Goal: Find specific page/section: Find specific page/section

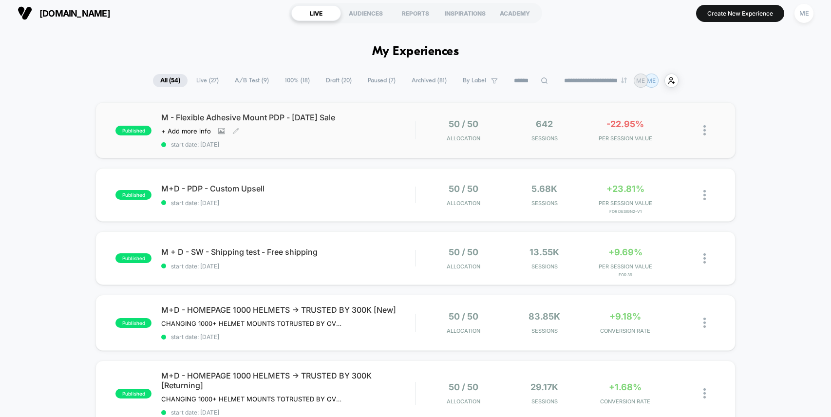
scroll to position [15, 0]
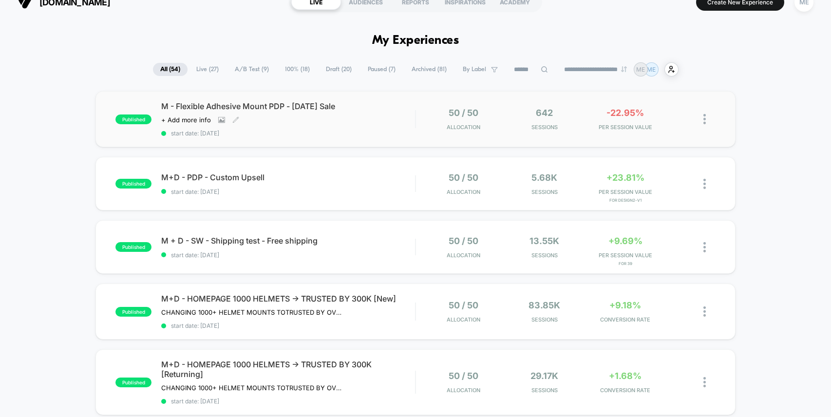
click at [373, 117] on div "M - Flexible Adhesive Mount PDP - [DATE] Sale Click to view images Click to edi…" at bounding box center [288, 119] width 254 height 36
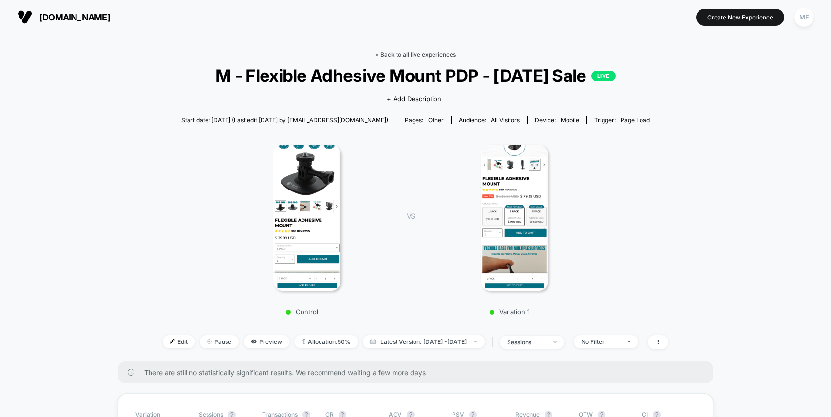
click at [404, 54] on link "< Back to all live experiences" at bounding box center [415, 54] width 81 height 7
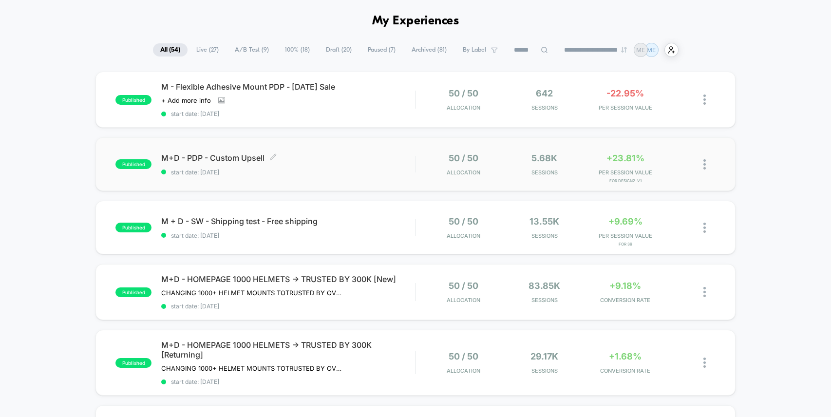
scroll to position [44, 0]
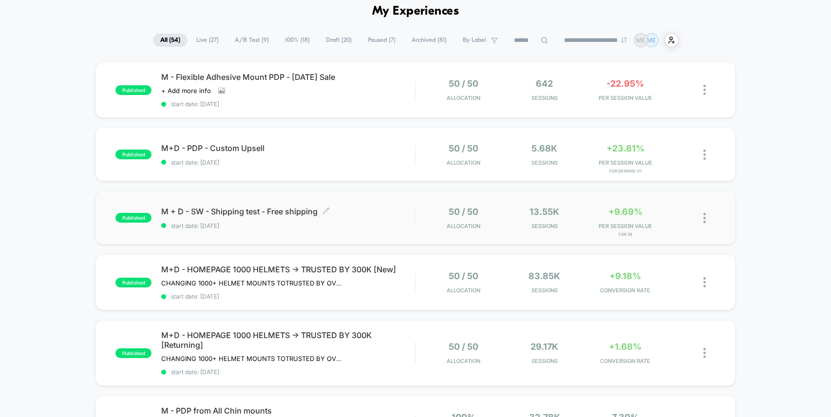
click at [404, 213] on span "M + D - SW - Shipping test - Free shipping Click to edit experience details" at bounding box center [288, 211] width 254 height 10
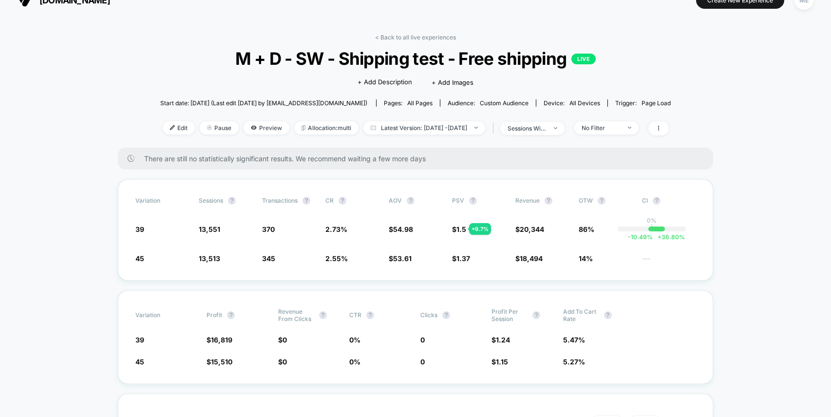
scroll to position [19, 0]
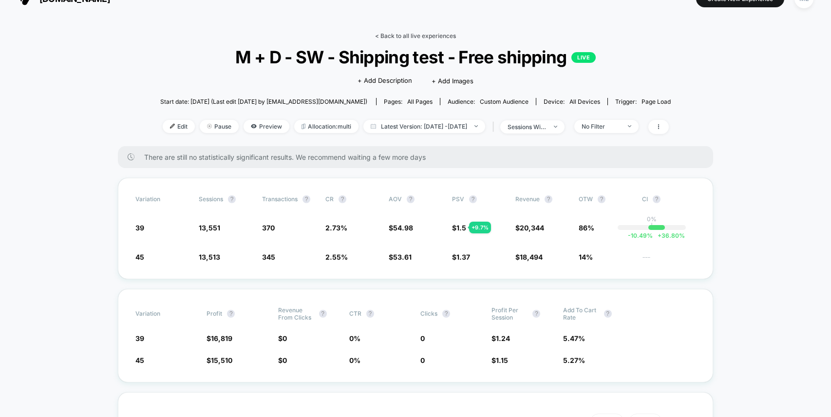
click at [408, 34] on link "< Back to all live experiences" at bounding box center [415, 35] width 81 height 7
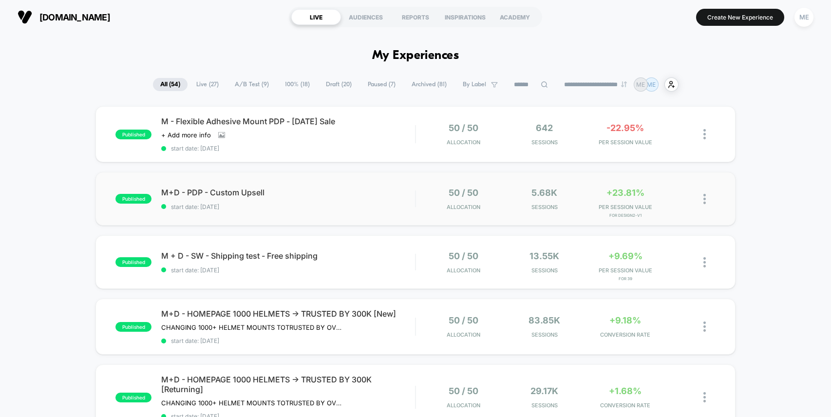
scroll to position [16, 0]
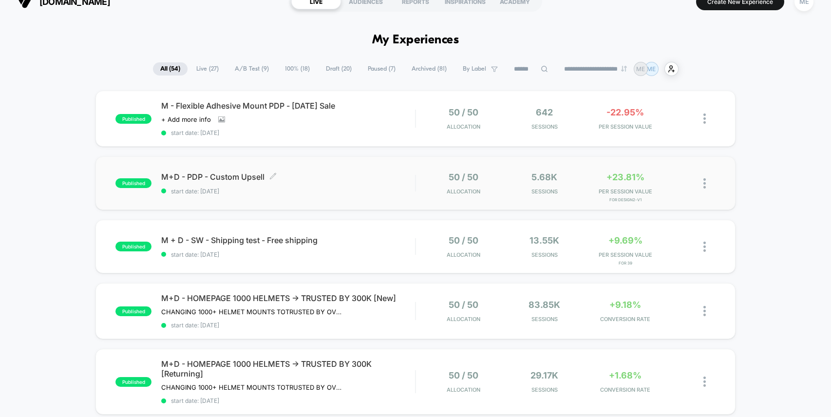
click at [388, 188] on span "start date: [DATE]" at bounding box center [288, 190] width 254 height 7
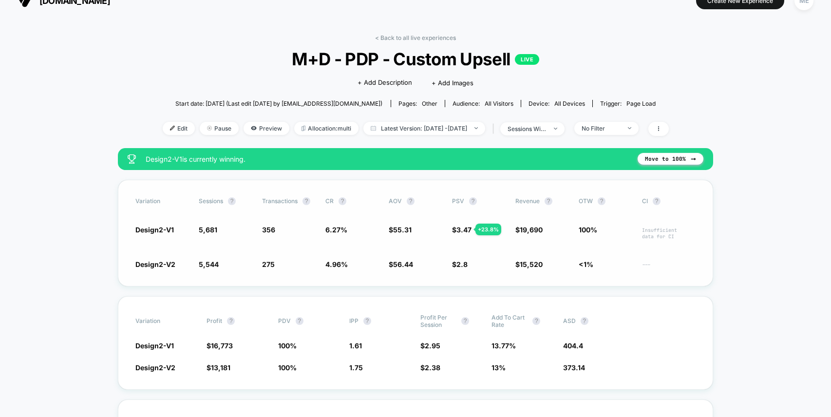
scroll to position [21, 0]
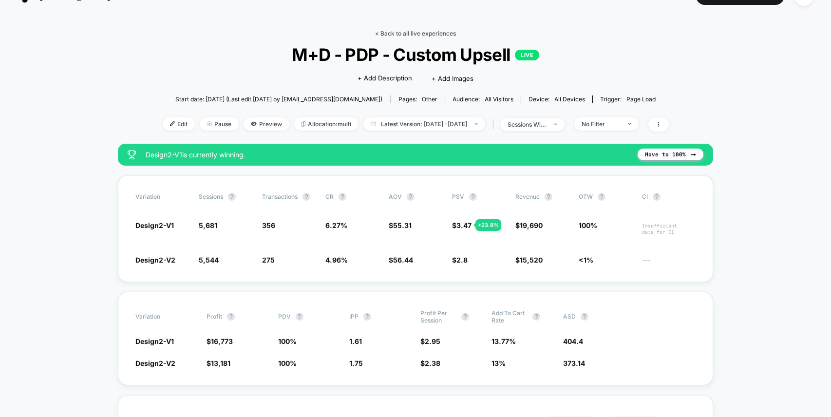
click at [393, 34] on link "< Back to all live experiences" at bounding box center [415, 33] width 81 height 7
